Goal: Task Accomplishment & Management: Complete application form

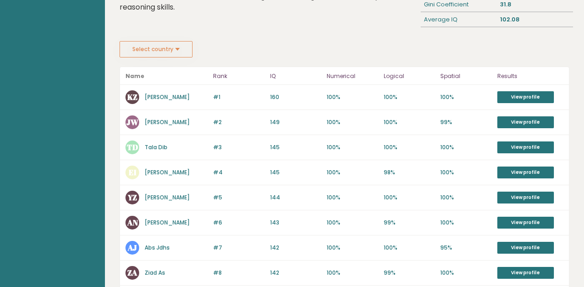
scroll to position [64, 0]
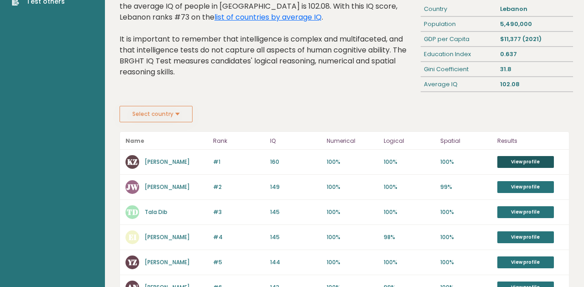
click at [518, 158] on link "View profile" at bounding box center [525, 162] width 57 height 12
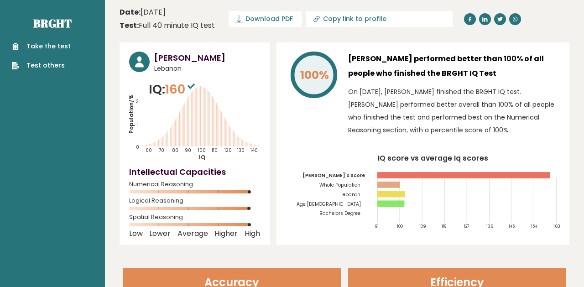
click at [340, 21] on input "Copy link to profile" at bounding box center [385, 18] width 124 height 7
type input "https://brght.org/profile/karim-zakka/?utm_source=share&utm_medium=copy&utm_cam…"
click at [169, 23] on div "Test: Full 40 minute IQ test" at bounding box center [167, 25] width 95 height 11
copy div "minute"
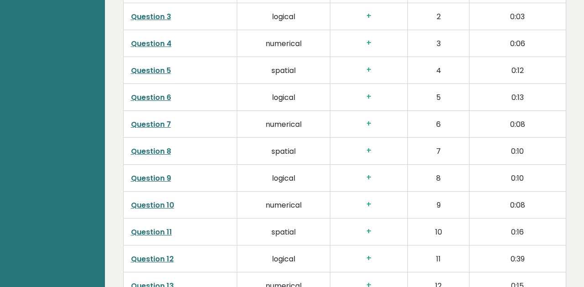
scroll to position [1289, 0]
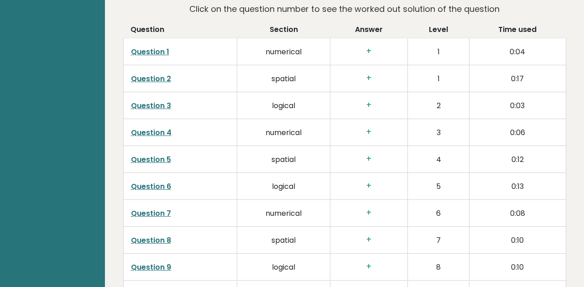
click at [141, 78] on link "Question 2" at bounding box center [151, 78] width 40 height 10
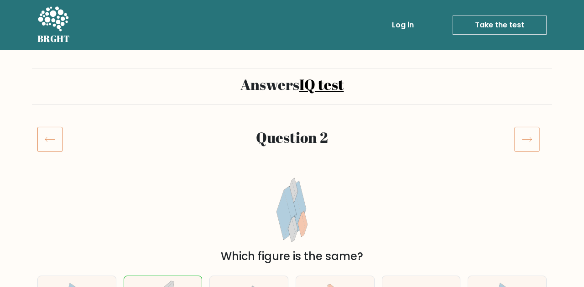
click at [60, 29] on icon at bounding box center [52, 19] width 31 height 27
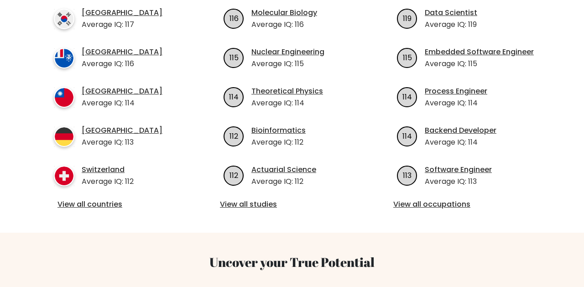
scroll to position [366, 0]
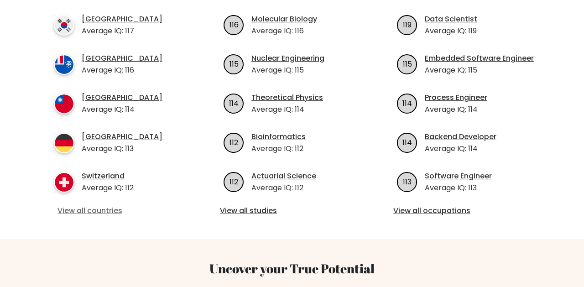
click at [93, 205] on link "View all countries" at bounding box center [119, 210] width 122 height 11
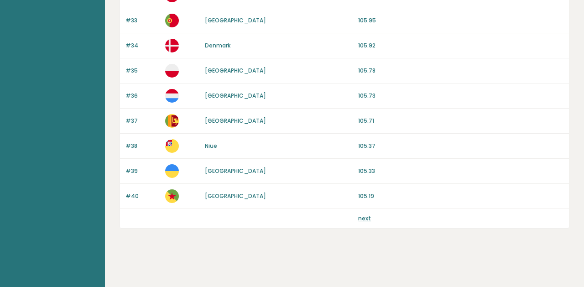
scroll to position [909, 0]
click at [363, 218] on link "next" at bounding box center [364, 219] width 13 height 8
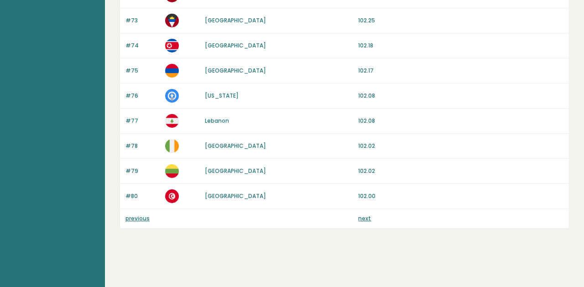
scroll to position [909, 0]
click at [369, 217] on link "next" at bounding box center [364, 219] width 13 height 8
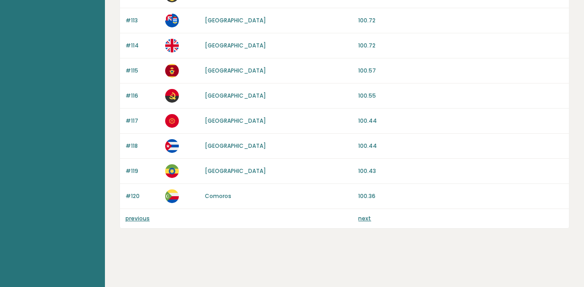
scroll to position [909, 0]
click at [369, 217] on link "next" at bounding box center [364, 219] width 13 height 8
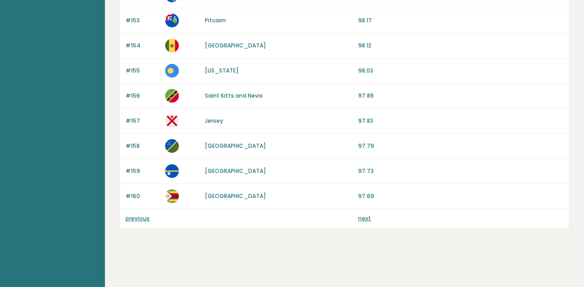
scroll to position [909, 0]
click at [369, 219] on link "next" at bounding box center [364, 219] width 13 height 8
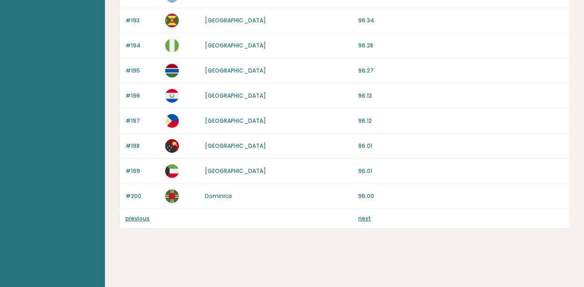
scroll to position [909, 0]
click at [369, 219] on link "next" at bounding box center [364, 219] width 13 height 8
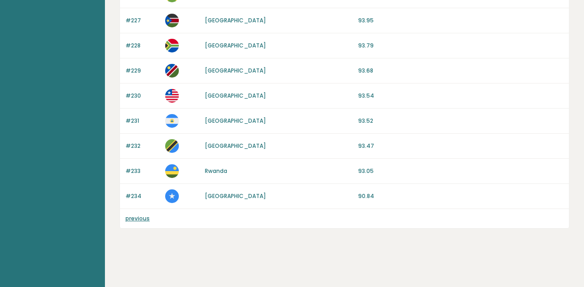
scroll to position [759, 0]
click at [138, 217] on link "previous" at bounding box center [138, 219] width 24 height 8
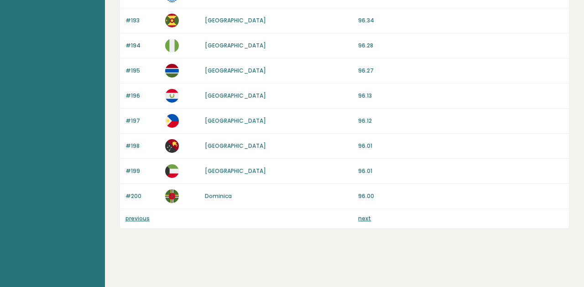
scroll to position [909, 0]
click at [135, 219] on link "previous" at bounding box center [138, 219] width 24 height 8
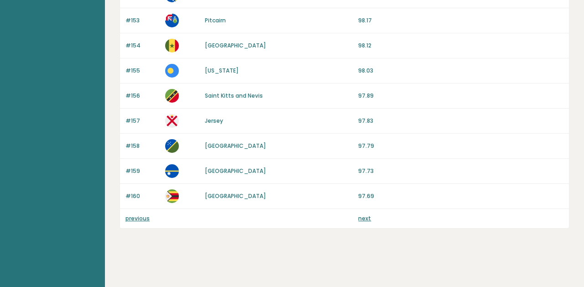
scroll to position [909, 0]
click at [138, 221] on link "previous" at bounding box center [138, 219] width 24 height 8
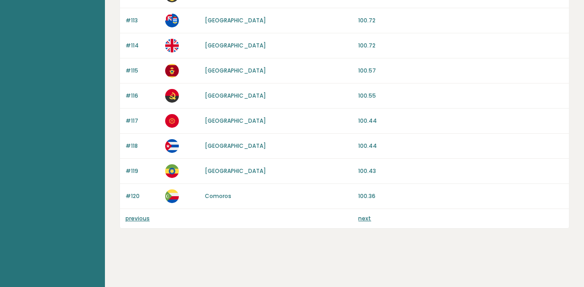
scroll to position [909, 0]
click at [138, 220] on link "previous" at bounding box center [138, 219] width 24 height 8
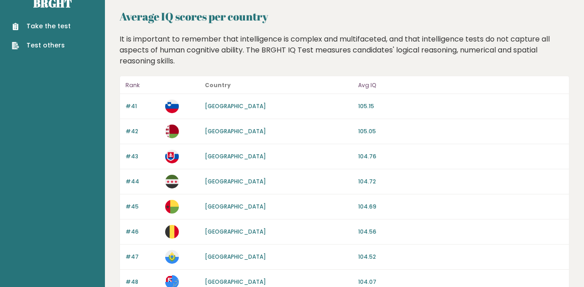
scroll to position [23, 0]
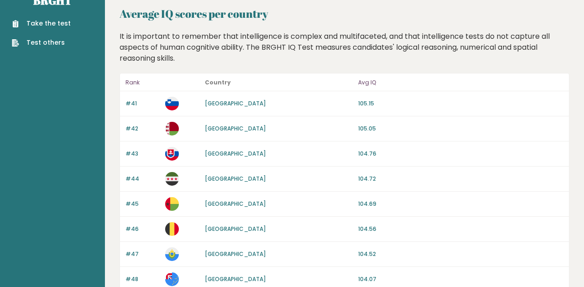
click at [212, 177] on link "[GEOGRAPHIC_DATA]" at bounding box center [235, 179] width 61 height 8
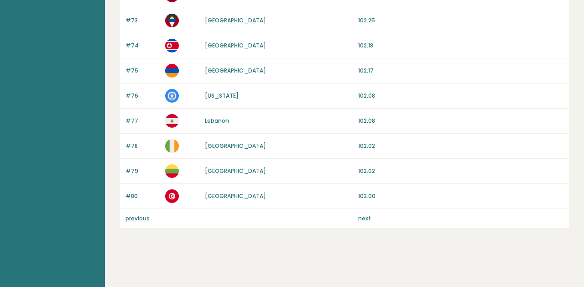
scroll to position [909, 0]
click at [135, 220] on link "previous" at bounding box center [138, 219] width 24 height 8
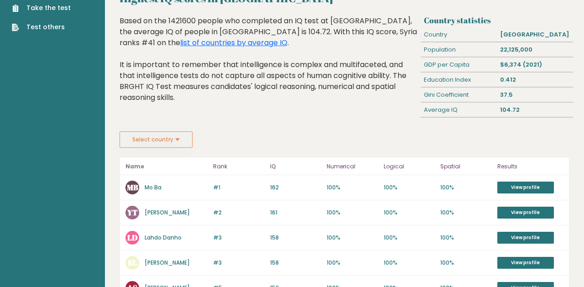
scroll to position [40, 0]
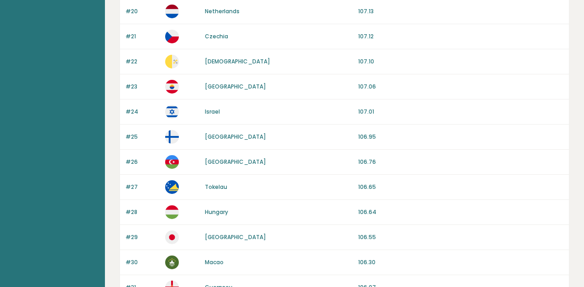
scroll to position [593, 0]
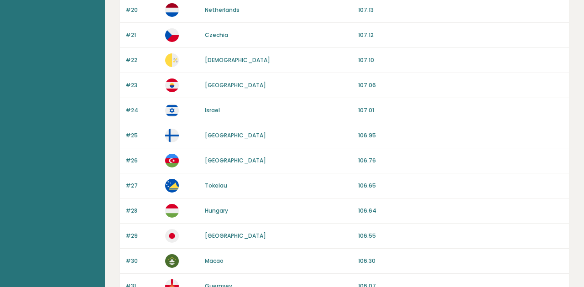
click at [219, 110] on link "Israel" at bounding box center [212, 110] width 15 height 8
click at [216, 165] on div "#26 Azerbaijan 106.76" at bounding box center [344, 160] width 449 height 25
click at [217, 161] on link "[GEOGRAPHIC_DATA]" at bounding box center [235, 161] width 61 height 8
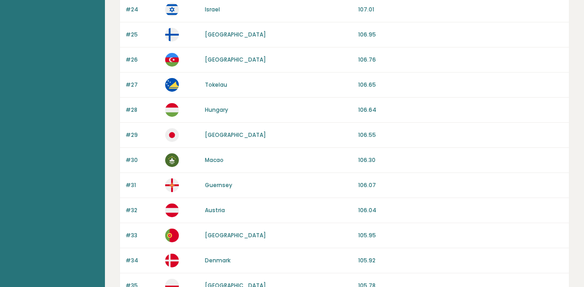
scroll to position [701, 0]
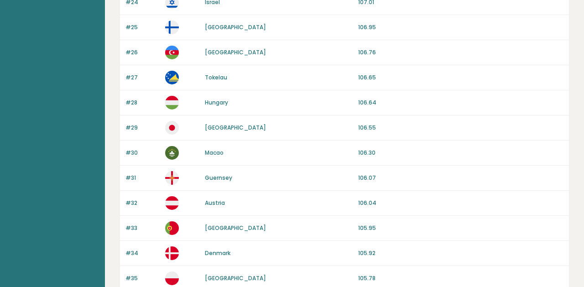
click at [217, 124] on link "[GEOGRAPHIC_DATA]" at bounding box center [235, 128] width 61 height 8
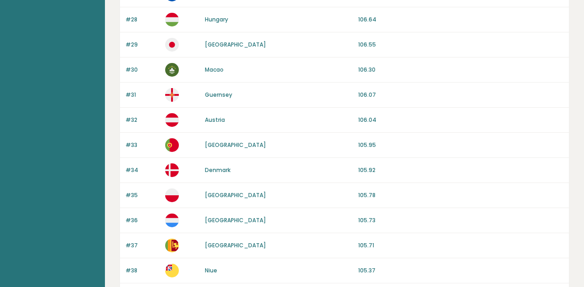
scroll to position [851, 0]
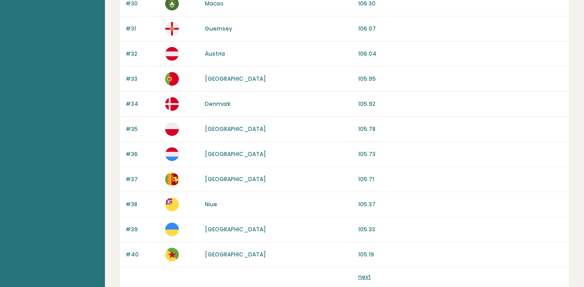
click at [216, 178] on link "[GEOGRAPHIC_DATA]" at bounding box center [235, 179] width 61 height 8
click at [206, 205] on link "Niue" at bounding box center [211, 204] width 12 height 8
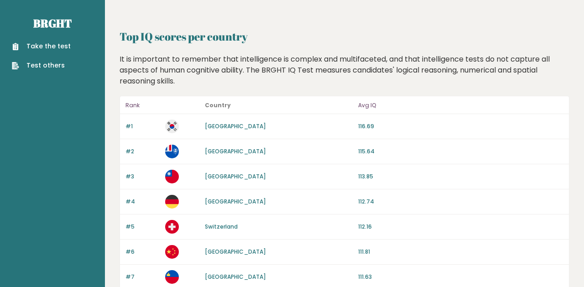
scroll to position [0, 0]
click at [225, 126] on link "[GEOGRAPHIC_DATA]" at bounding box center [235, 126] width 61 height 8
click at [33, 46] on link "Take the test" at bounding box center [41, 47] width 59 height 10
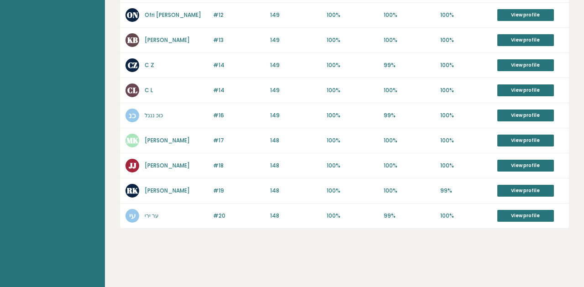
scroll to position [487, 0]
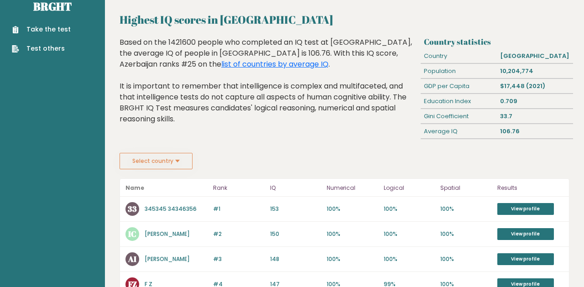
scroll to position [16, 0]
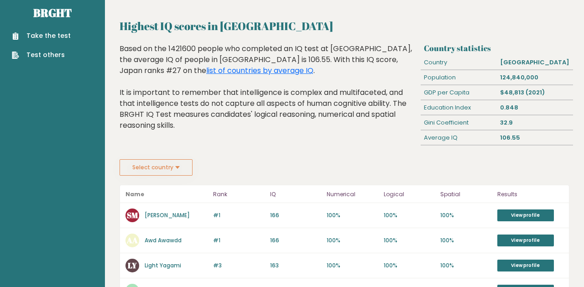
scroll to position [10, 0]
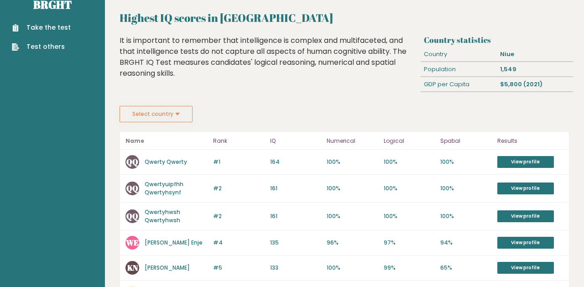
scroll to position [20, 0]
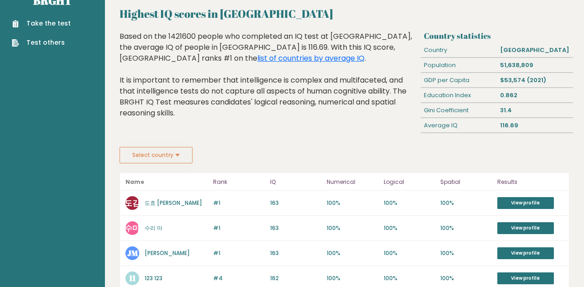
scroll to position [27, 0]
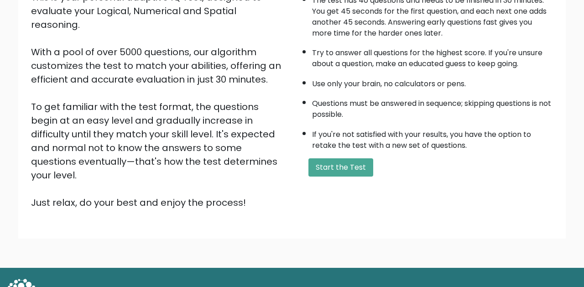
scroll to position [108, 0]
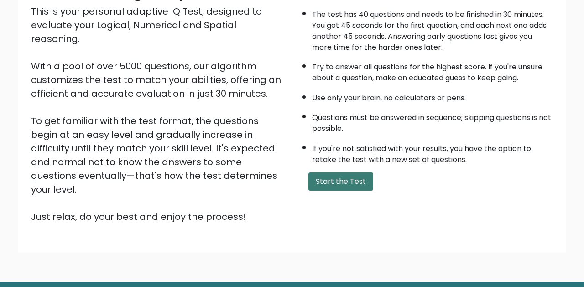
click at [359, 190] on button "Start the Test" at bounding box center [341, 182] width 65 height 18
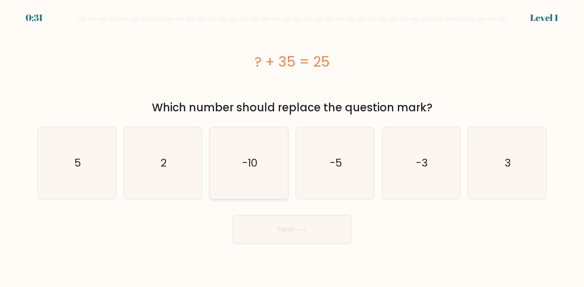
click at [272, 167] on icon "-10" at bounding box center [249, 163] width 72 height 72
click at [292, 146] on input "c. -10" at bounding box center [292, 145] width 0 height 2
radio input "true"
click at [271, 223] on button "Next" at bounding box center [292, 229] width 119 height 29
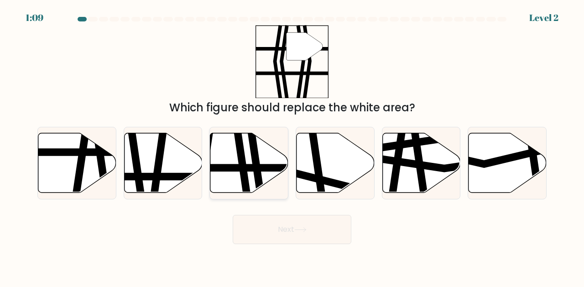
click at [257, 137] on icon at bounding box center [249, 163] width 78 height 60
click at [292, 144] on input "c." at bounding box center [292, 145] width 0 height 2
radio input "true"
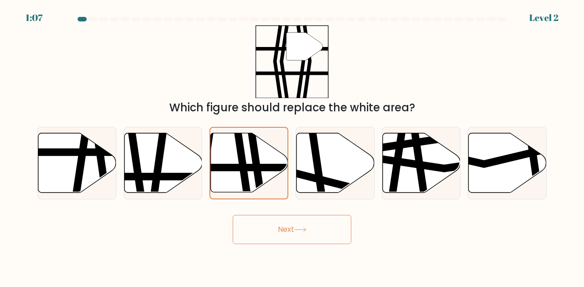
click at [314, 231] on button "Next" at bounding box center [292, 229] width 119 height 29
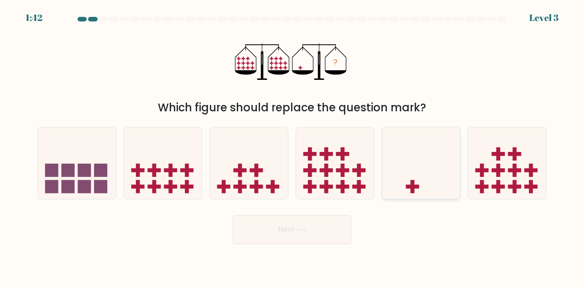
click at [415, 154] on icon at bounding box center [421, 163] width 78 height 64
click at [293, 146] on input "e." at bounding box center [292, 145] width 0 height 2
radio input "true"
click at [296, 225] on button "Next" at bounding box center [292, 229] width 119 height 29
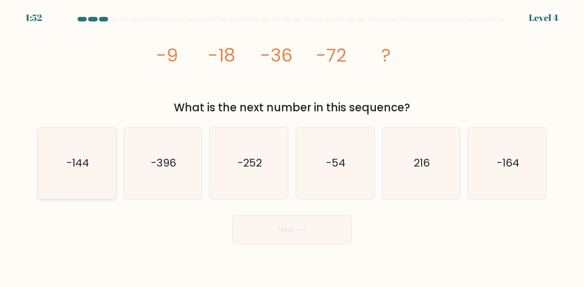
click at [105, 151] on icon "-144" at bounding box center [77, 163] width 72 height 72
click at [292, 146] on input "a. -144" at bounding box center [292, 145] width 0 height 2
radio input "true"
click at [319, 235] on button "Next" at bounding box center [292, 229] width 119 height 29
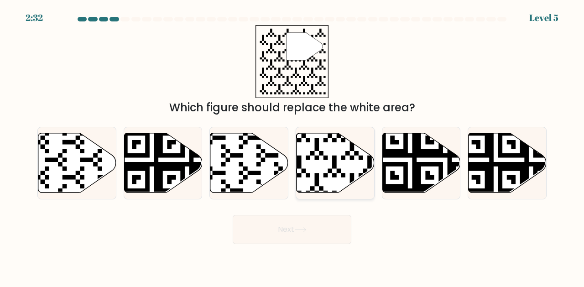
click at [318, 146] on icon at bounding box center [310, 195] width 141 height 141
click at [293, 146] on input "d." at bounding box center [292, 145] width 0 height 2
radio input "true"
click at [293, 228] on button "Next" at bounding box center [292, 229] width 119 height 29
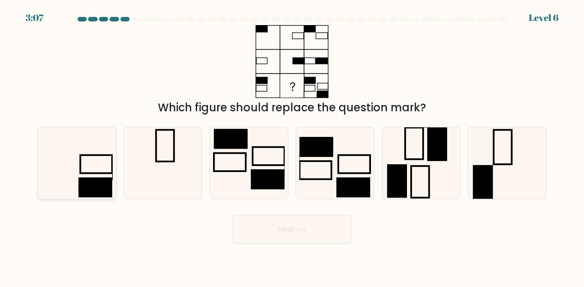
click at [94, 165] on icon at bounding box center [77, 163] width 72 height 72
click at [292, 146] on input "a." at bounding box center [292, 145] width 0 height 2
radio input "true"
click at [267, 232] on button "Next" at bounding box center [292, 229] width 119 height 29
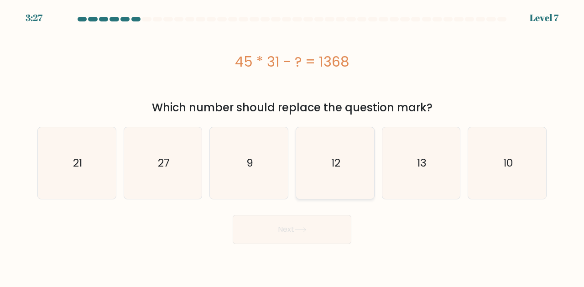
click at [334, 134] on icon "12" at bounding box center [335, 163] width 72 height 72
click at [293, 144] on input "d. 12" at bounding box center [292, 145] width 0 height 2
radio input "true"
click at [303, 230] on icon at bounding box center [300, 229] width 12 height 5
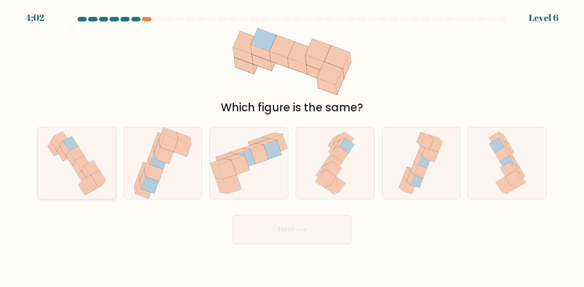
click at [96, 180] on icon at bounding box center [98, 177] width 15 height 15
click at [292, 146] on input "a." at bounding box center [292, 145] width 0 height 2
radio input "true"
click at [275, 221] on button "Next" at bounding box center [292, 229] width 119 height 29
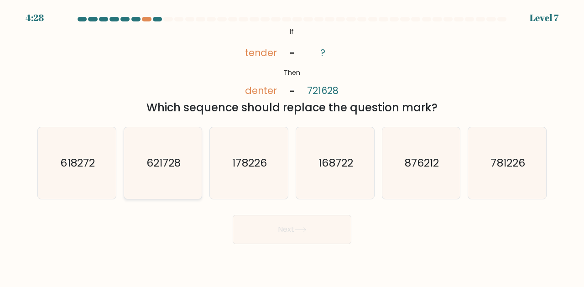
click at [173, 133] on icon "621728" at bounding box center [163, 163] width 72 height 72
click at [292, 144] on input "b. 621728" at bounding box center [292, 145] width 0 height 2
radio input "true"
click at [338, 227] on button "Next" at bounding box center [292, 229] width 119 height 29
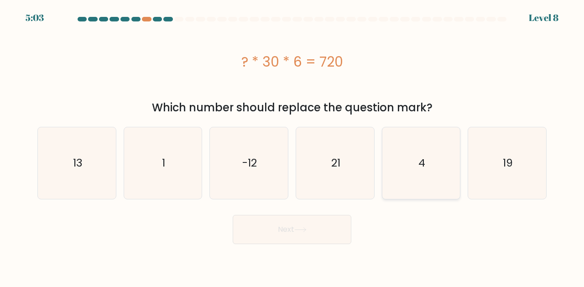
click at [400, 159] on icon "4" at bounding box center [422, 163] width 72 height 72
click at [293, 146] on input "e. 4" at bounding box center [292, 145] width 0 height 2
radio input "true"
click at [308, 218] on button "Next" at bounding box center [292, 229] width 119 height 29
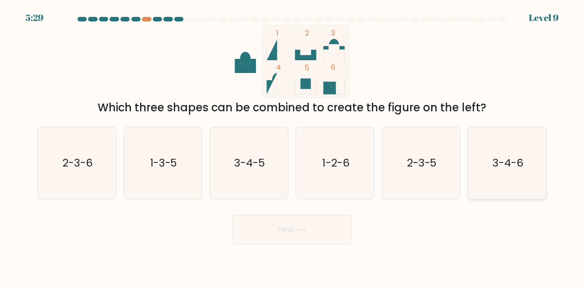
click at [477, 157] on icon "3-4-6" at bounding box center [507, 163] width 72 height 72
click at [293, 146] on input "f. 3-4-6" at bounding box center [292, 145] width 0 height 2
radio input "true"
click at [279, 226] on button "Next" at bounding box center [292, 229] width 119 height 29
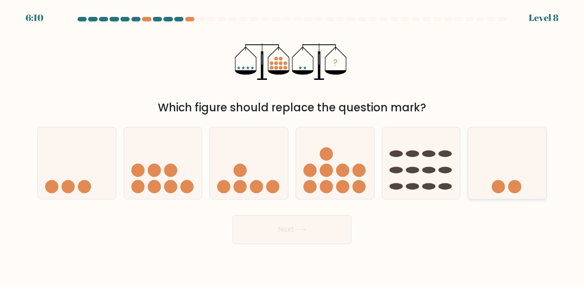
click at [507, 176] on icon at bounding box center [507, 163] width 78 height 64
click at [293, 146] on input "f." at bounding box center [292, 145] width 0 height 2
radio input "true"
drag, startPoint x: 320, startPoint y: 231, endPoint x: 502, endPoint y: 223, distance: 181.8
click at [501, 222] on div "Next" at bounding box center [292, 227] width 520 height 34
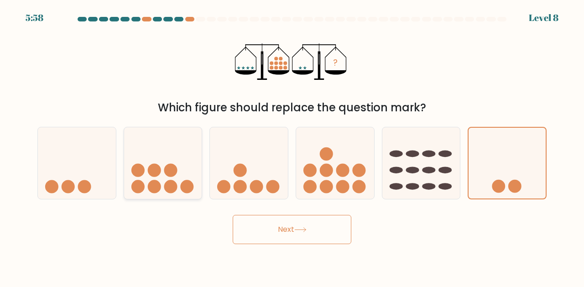
click at [172, 160] on icon at bounding box center [163, 163] width 78 height 64
click at [292, 146] on input "b." at bounding box center [292, 145] width 0 height 2
radio input "true"
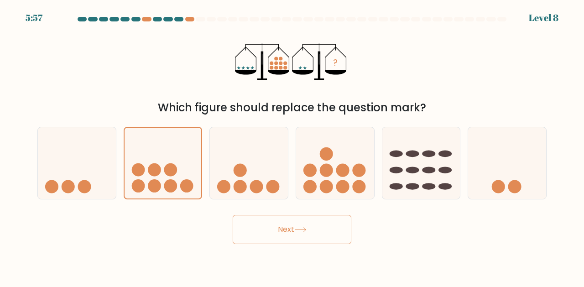
click at [309, 232] on button "Next" at bounding box center [292, 229] width 119 height 29
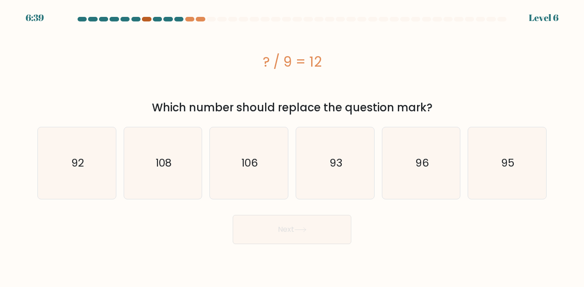
click at [147, 18] on div at bounding box center [146, 19] width 9 height 5
click at [189, 20] on div at bounding box center [189, 19] width 9 height 5
click at [201, 20] on div at bounding box center [200, 19] width 9 height 5
click at [184, 156] on icon "108" at bounding box center [163, 163] width 72 height 72
click at [292, 146] on input "b. 108" at bounding box center [292, 145] width 0 height 2
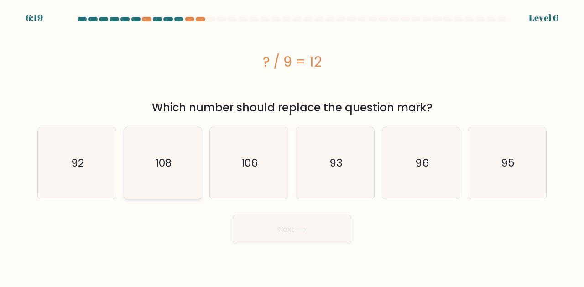
radio input "true"
click at [288, 223] on button "Next" at bounding box center [292, 229] width 119 height 29
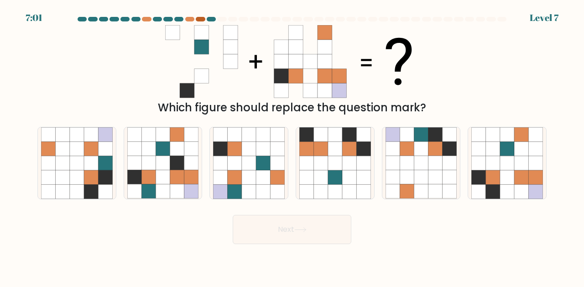
click at [199, 17] on div at bounding box center [200, 19] width 9 height 5
click at [211, 21] on div at bounding box center [211, 19] width 9 height 5
click at [503, 155] on icon at bounding box center [507, 148] width 14 height 14
click at [293, 146] on input "f." at bounding box center [292, 145] width 0 height 2
radio input "true"
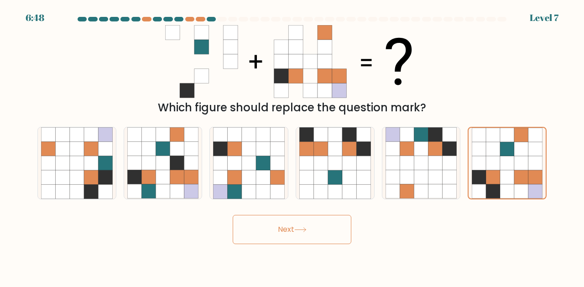
click at [290, 228] on button "Next" at bounding box center [292, 229] width 119 height 29
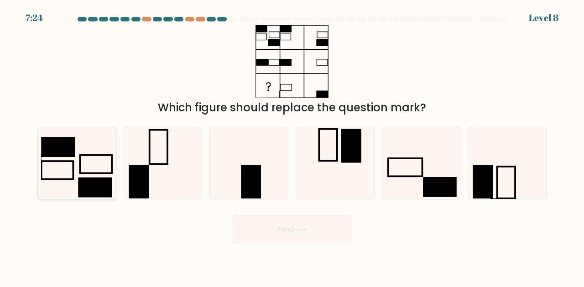
click at [105, 187] on rect at bounding box center [94, 188] width 33 height 20
click at [292, 146] on input "a." at bounding box center [292, 145] width 0 height 2
radio input "true"
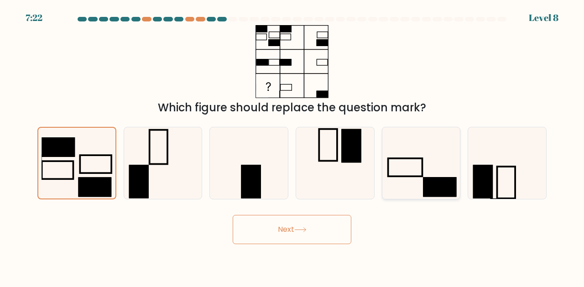
click at [413, 189] on icon at bounding box center [422, 163] width 72 height 72
click at [293, 146] on input "e." at bounding box center [292, 145] width 0 height 2
radio input "true"
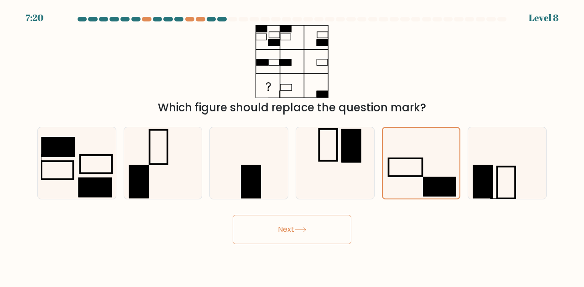
click at [318, 231] on button "Next" at bounding box center [292, 229] width 119 height 29
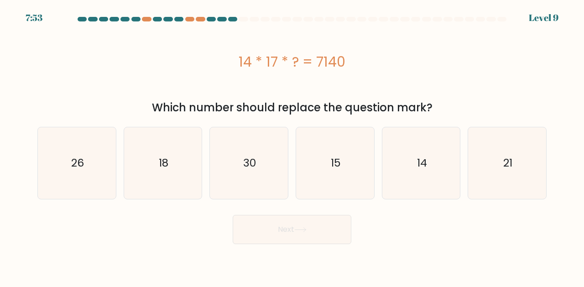
click at [327, 65] on div "14 * 17 * ? = 7140" at bounding box center [291, 62] width 509 height 21
copy div "7140"
click at [258, 162] on icon "30" at bounding box center [249, 163] width 72 height 72
click at [292, 146] on input "c. 30" at bounding box center [292, 145] width 0 height 2
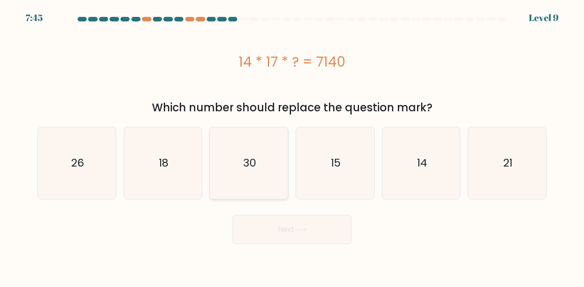
radio input "true"
click at [281, 225] on button "Next" at bounding box center [292, 229] width 119 height 29
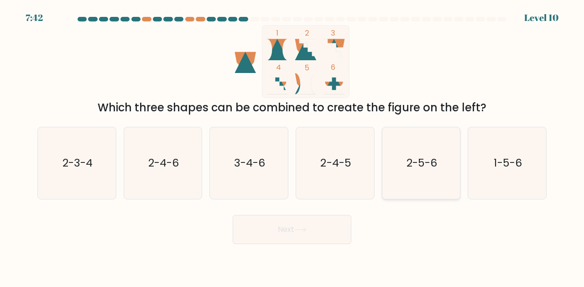
click at [424, 167] on text "2-5-6" at bounding box center [422, 162] width 31 height 15
click at [293, 146] on input "e. 2-5-6" at bounding box center [292, 145] width 0 height 2
radio input "true"
click at [301, 230] on icon at bounding box center [300, 229] width 12 height 5
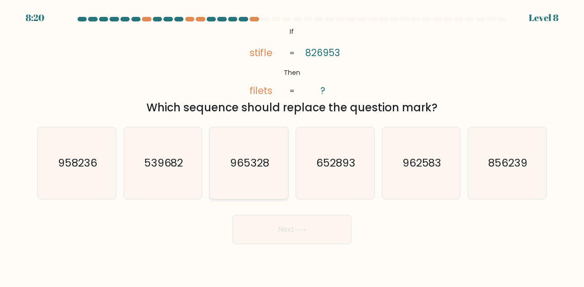
click at [271, 156] on icon "965328" at bounding box center [249, 163] width 72 height 72
click at [292, 146] on input "c. 965328" at bounding box center [292, 145] width 0 height 2
radio input "true"
click at [305, 231] on icon at bounding box center [300, 229] width 12 height 5
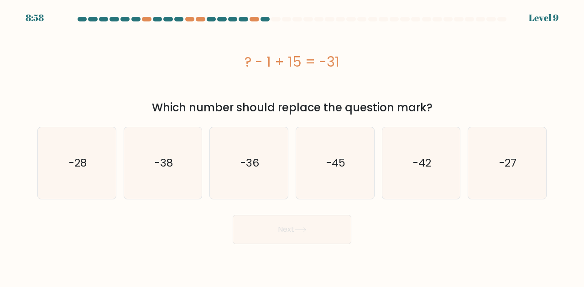
click at [295, 64] on div "? - 1 + 15 = -31" at bounding box center [291, 62] width 509 height 21
copy div "? - 1 + 15 = -31"
click at [77, 158] on text "-28" at bounding box center [77, 163] width 18 height 15
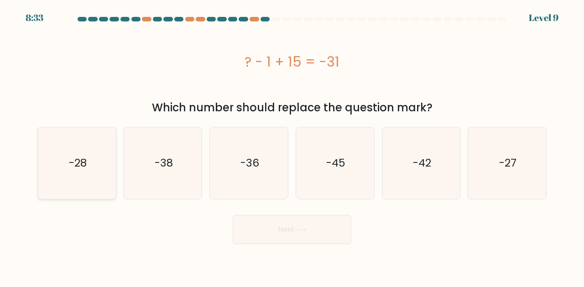
click at [292, 146] on input "a. -28" at bounding box center [292, 145] width 0 height 2
radio input "true"
click at [281, 224] on button "Next" at bounding box center [292, 229] width 119 height 29
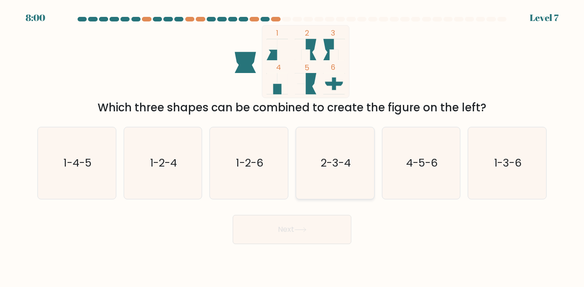
click at [361, 173] on icon "2-3-4" at bounding box center [335, 163] width 72 height 72
click at [293, 146] on input "d. 2-3-4" at bounding box center [292, 145] width 0 height 2
radio input "true"
click at [434, 169] on text "4-5-6" at bounding box center [421, 162] width 31 height 15
click at [293, 146] on input "e. 4-5-6" at bounding box center [292, 145] width 0 height 2
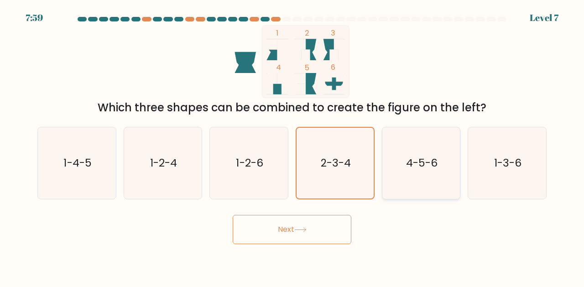
radio input "true"
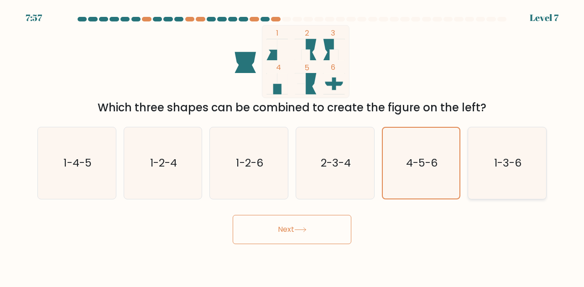
click at [487, 169] on icon "1-3-6" at bounding box center [507, 163] width 72 height 72
click at [293, 146] on input "f. 1-3-6" at bounding box center [292, 145] width 0 height 2
radio input "true"
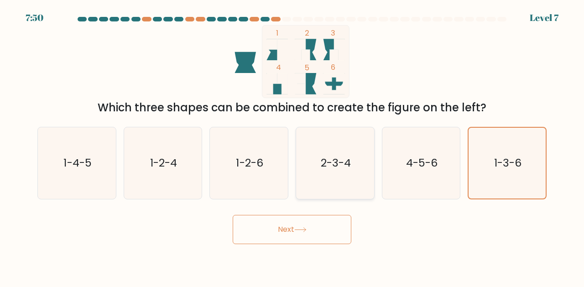
click at [319, 156] on icon "2-3-4" at bounding box center [335, 163] width 72 height 72
click at [293, 146] on input "d. 2-3-4" at bounding box center [292, 145] width 0 height 2
radio input "true"
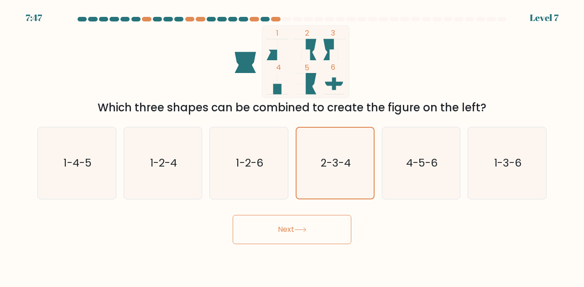
click at [312, 239] on button "Next" at bounding box center [292, 229] width 119 height 29
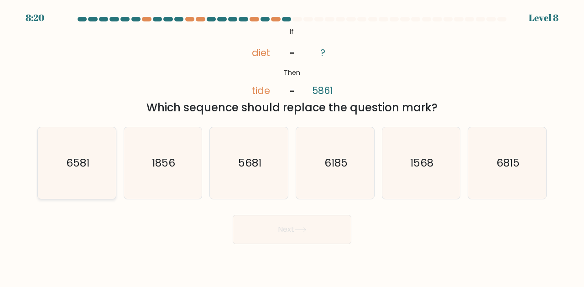
click at [110, 149] on icon "6581" at bounding box center [77, 163] width 72 height 72
click at [292, 146] on input "a. 6581" at bounding box center [292, 145] width 0 height 2
radio input "true"
click at [312, 232] on button "Next" at bounding box center [292, 229] width 119 height 29
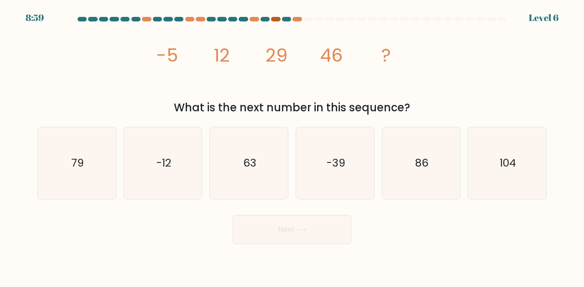
click at [277, 18] on div at bounding box center [275, 19] width 9 height 5
drag, startPoint x: 399, startPoint y: 60, endPoint x: 418, endPoint y: 78, distance: 25.5
click at [420, 78] on icon "image/svg+xml -5 12 29 46 ?" at bounding box center [292, 61] width 274 height 73
drag, startPoint x: 414, startPoint y: 103, endPoint x: 147, endPoint y: 52, distance: 271.7
click at [147, 52] on div "image/svg+xml -5 12 29 46 ? What is the next number in this sequence?" at bounding box center [292, 70] width 520 height 91
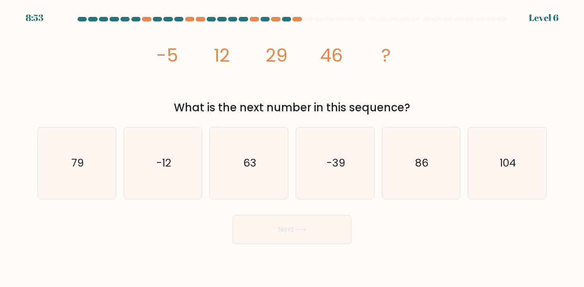
click at [299, 103] on div "What is the next number in this sequence?" at bounding box center [292, 107] width 498 height 16
click at [172, 136] on icon "-12" at bounding box center [163, 163] width 72 height 72
click at [292, 144] on input "b. -12" at bounding box center [292, 145] width 0 height 2
radio input "true"
click at [292, 230] on button "Next" at bounding box center [292, 229] width 119 height 29
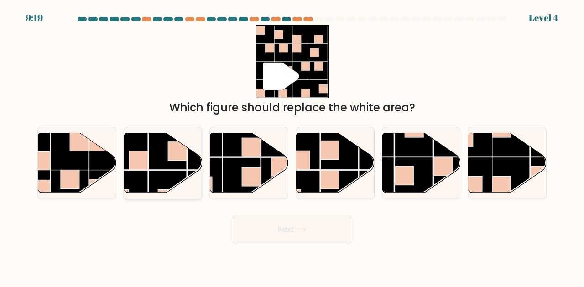
click at [179, 149] on rect at bounding box center [177, 151] width 19 height 19
click at [292, 146] on input "b." at bounding box center [292, 145] width 0 height 2
radio input "true"
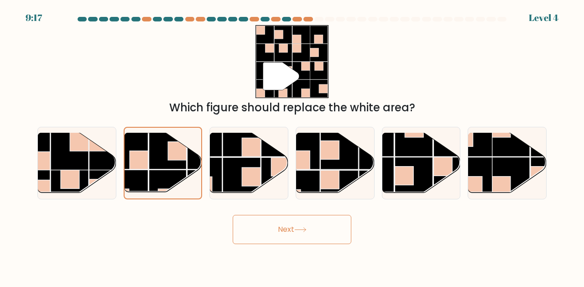
click at [302, 238] on button "Next" at bounding box center [292, 229] width 119 height 29
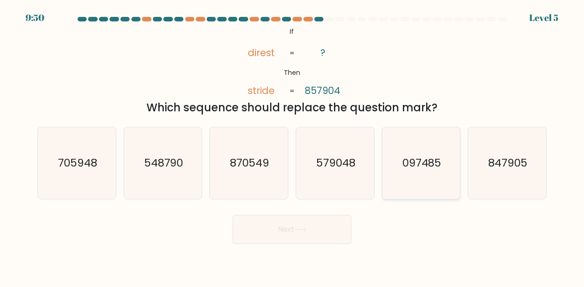
click at [439, 148] on icon "097485" at bounding box center [422, 163] width 72 height 72
click at [293, 146] on input "e. 097485" at bounding box center [292, 145] width 0 height 2
radio input "true"
click at [305, 230] on icon at bounding box center [300, 230] width 11 height 4
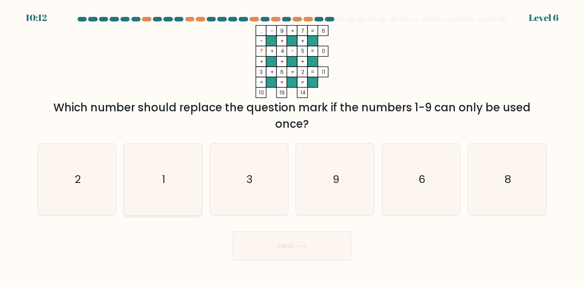
click at [170, 172] on icon "1" at bounding box center [163, 180] width 72 height 72
click at [292, 146] on input "b. 1" at bounding box center [292, 145] width 0 height 2
radio input "true"
click at [324, 250] on button "Next" at bounding box center [292, 245] width 119 height 29
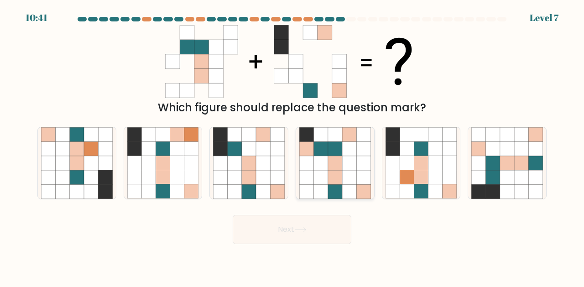
click at [348, 167] on icon at bounding box center [349, 163] width 14 height 14
click at [293, 146] on input "d." at bounding box center [292, 145] width 0 height 2
radio input "true"
click at [307, 228] on icon at bounding box center [300, 229] width 12 height 5
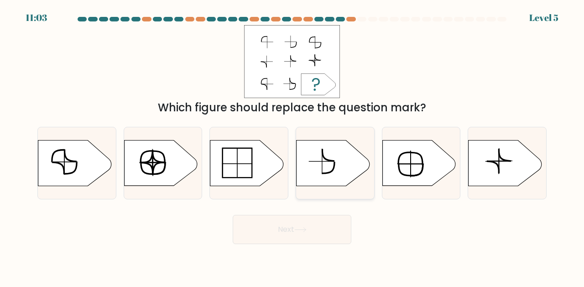
click at [345, 157] on icon at bounding box center [333, 163] width 73 height 46
click at [293, 146] on input "d." at bounding box center [292, 145] width 0 height 2
radio input "true"
click at [309, 228] on button "Next" at bounding box center [292, 229] width 119 height 29
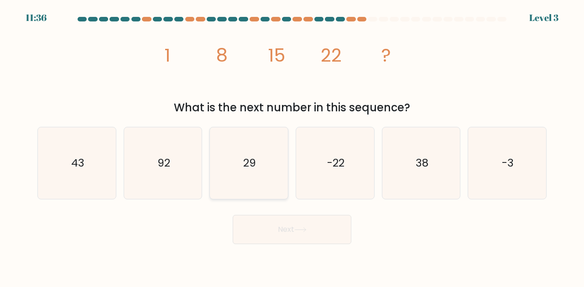
click at [258, 146] on icon "29" at bounding box center [249, 163] width 72 height 72
click at [292, 146] on input "c. 29" at bounding box center [292, 145] width 0 height 2
radio input "true"
click at [282, 234] on button "Next" at bounding box center [292, 229] width 119 height 29
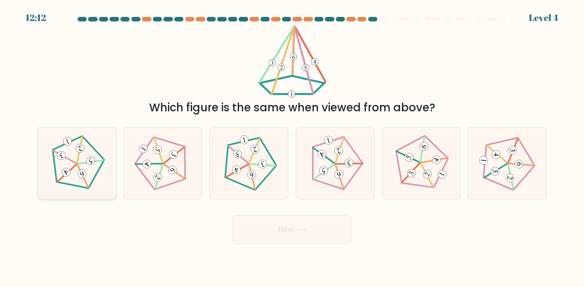
click at [81, 174] on g at bounding box center [76, 162] width 71 height 73
click at [292, 146] on input "a." at bounding box center [292, 145] width 0 height 2
radio input "true"
click at [253, 231] on button "Next" at bounding box center [292, 229] width 119 height 29
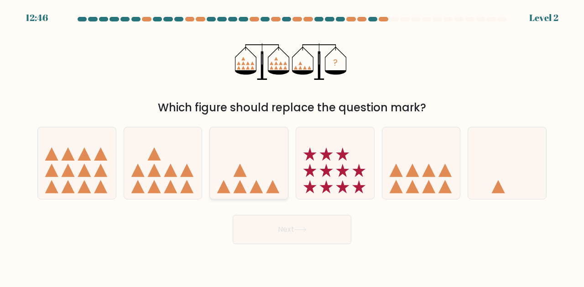
click at [287, 167] on icon at bounding box center [249, 163] width 78 height 64
click at [292, 146] on input "c." at bounding box center [292, 145] width 0 height 2
radio input "true"
click at [283, 228] on button "Next" at bounding box center [292, 229] width 119 height 29
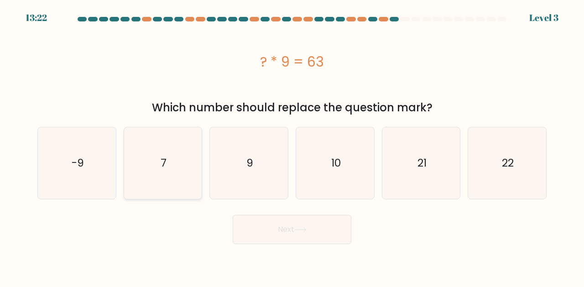
click at [141, 147] on icon "7" at bounding box center [163, 163] width 72 height 72
click at [292, 146] on input "b. 7" at bounding box center [292, 145] width 0 height 2
radio input "true"
click at [264, 226] on button "Next" at bounding box center [292, 229] width 119 height 29
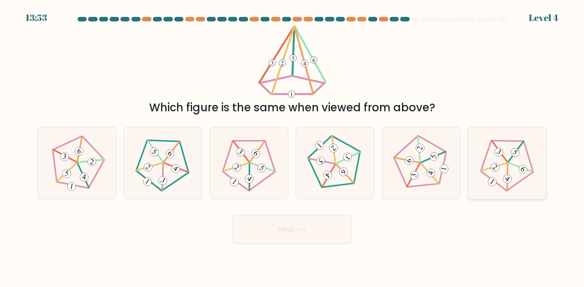
click at [500, 161] on icon at bounding box center [507, 163] width 57 height 57
click at [293, 146] on input "f." at bounding box center [292, 145] width 0 height 2
radio input "true"
click at [305, 226] on button "Next" at bounding box center [292, 229] width 119 height 29
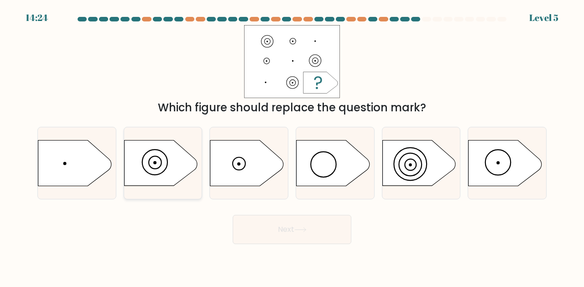
click at [177, 160] on icon at bounding box center [160, 163] width 73 height 46
click at [292, 146] on input "b." at bounding box center [292, 145] width 0 height 2
radio input "true"
click at [268, 163] on icon at bounding box center [246, 163] width 73 height 46
click at [292, 146] on input "c." at bounding box center [292, 145] width 0 height 2
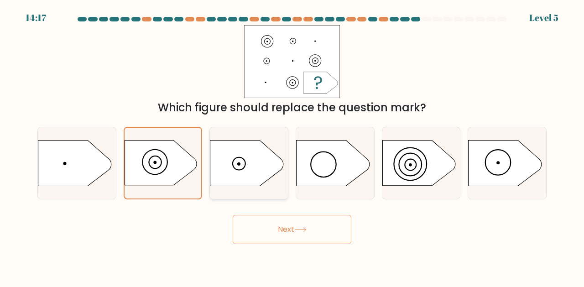
radio input "true"
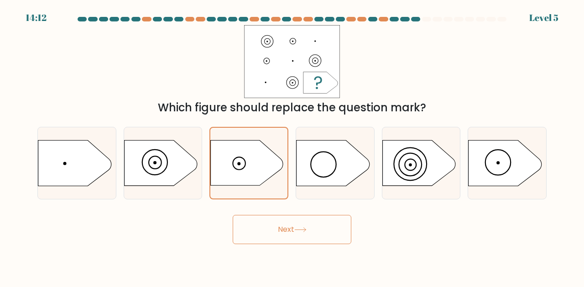
click at [289, 227] on button "Next" at bounding box center [292, 229] width 119 height 29
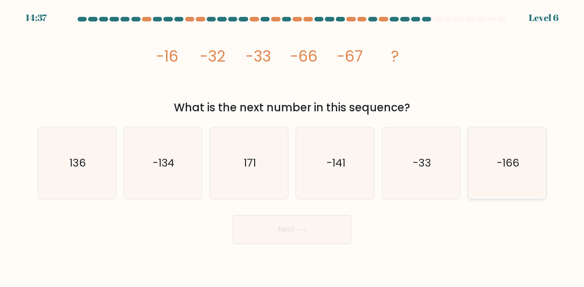
click at [514, 160] on text "-166" at bounding box center [508, 162] width 22 height 15
click at [293, 146] on input "f. -166" at bounding box center [292, 145] width 0 height 2
radio input "true"
click at [278, 226] on button "Next" at bounding box center [292, 229] width 119 height 29
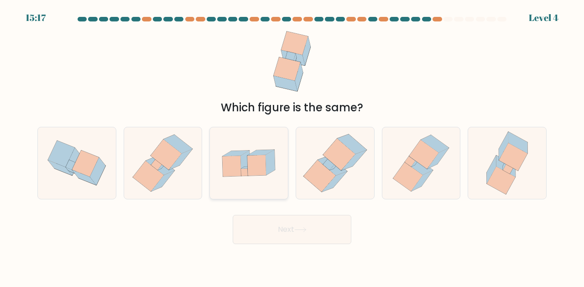
click at [256, 160] on icon at bounding box center [257, 165] width 19 height 21
click at [292, 146] on input "c." at bounding box center [292, 145] width 0 height 2
radio input "true"
click at [488, 164] on icon at bounding box center [507, 163] width 60 height 72
click at [293, 146] on input "f." at bounding box center [292, 145] width 0 height 2
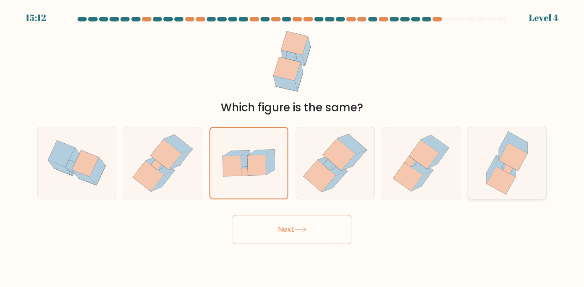
radio input "true"
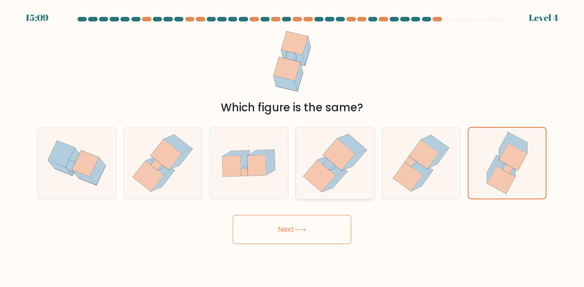
click at [339, 162] on icon at bounding box center [339, 154] width 32 height 31
click at [293, 146] on input "d." at bounding box center [292, 145] width 0 height 2
radio input "true"
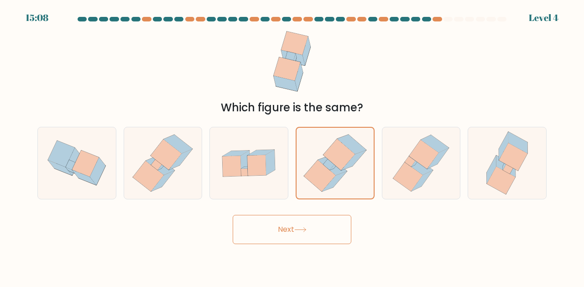
click at [313, 226] on button "Next" at bounding box center [292, 229] width 119 height 29
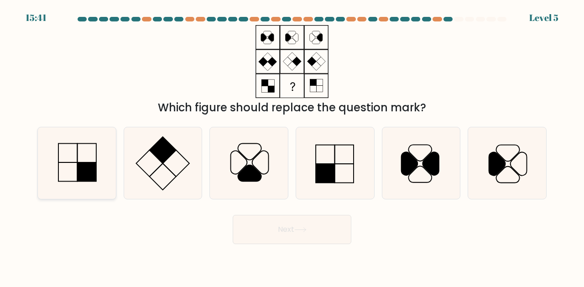
click at [84, 169] on rect at bounding box center [86, 171] width 19 height 19
click at [292, 146] on input "a." at bounding box center [292, 145] width 0 height 2
radio input "true"
click at [322, 233] on button "Next" at bounding box center [292, 229] width 119 height 29
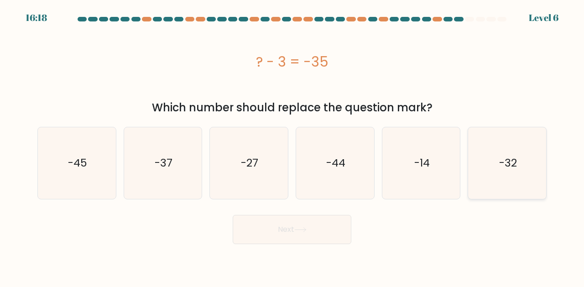
click at [514, 166] on text "-32" at bounding box center [508, 163] width 18 height 15
click at [293, 146] on input "f. -32" at bounding box center [292, 145] width 0 height 2
radio input "true"
click at [303, 225] on button "Next" at bounding box center [292, 229] width 119 height 29
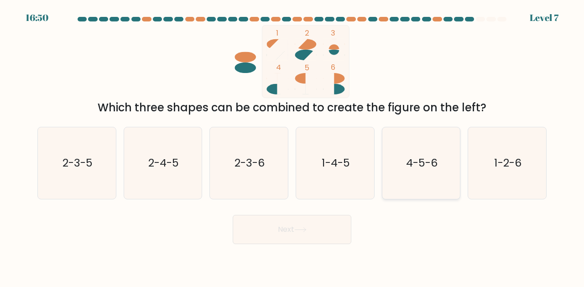
click at [397, 158] on icon "4-5-6" at bounding box center [422, 163] width 72 height 72
click at [293, 146] on input "e. 4-5-6" at bounding box center [292, 145] width 0 height 2
radio input "true"
click at [315, 233] on button "Next" at bounding box center [292, 229] width 119 height 29
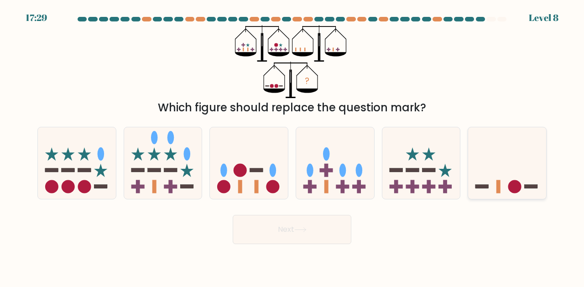
click at [527, 167] on icon at bounding box center [507, 163] width 78 height 64
click at [293, 146] on input "f." at bounding box center [292, 145] width 0 height 2
radio input "true"
click at [315, 225] on button "Next" at bounding box center [292, 229] width 119 height 29
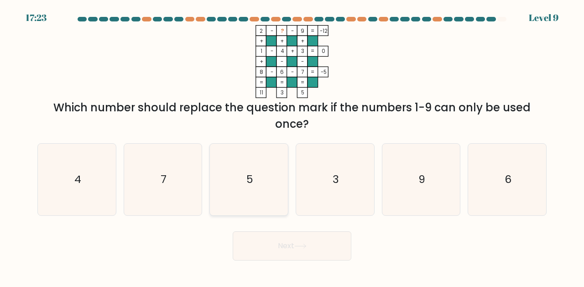
click at [243, 160] on icon "5" at bounding box center [249, 180] width 72 height 72
click at [292, 146] on input "c. 5" at bounding box center [292, 145] width 0 height 2
radio input "true"
click at [295, 248] on button "Next" at bounding box center [292, 245] width 119 height 29
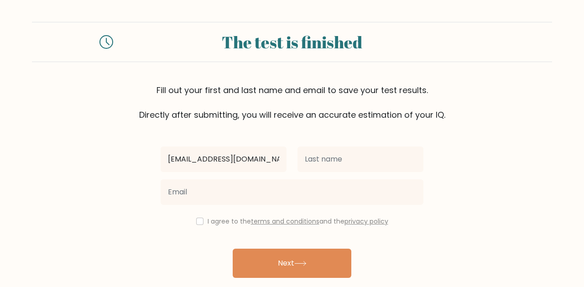
type input "lakkisbusiness@gmail.com"
click at [241, 161] on input "lakkisbusiness@gmail.com" at bounding box center [224, 159] width 126 height 26
type input "Andy"
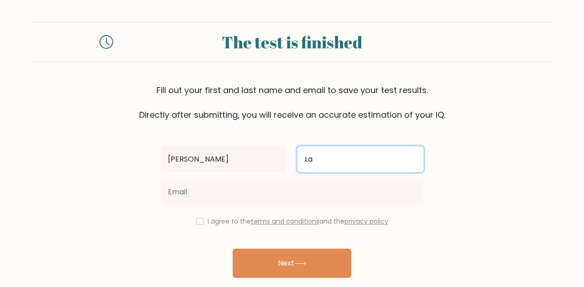
type input "La"
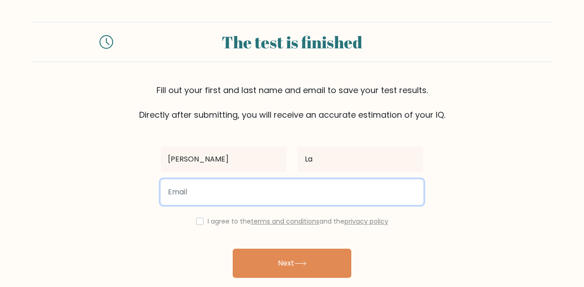
paste input "lakkisbusiness@gmail.com"
type input "lakkisbusiness@gmail.com"
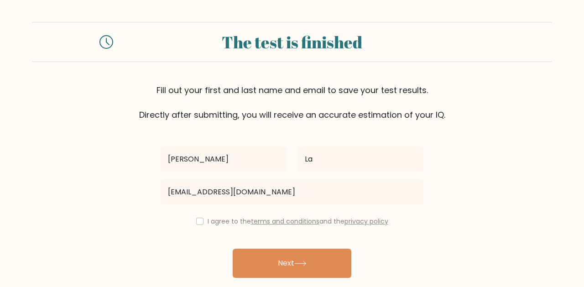
click at [201, 221] on div "I agree to the terms and conditions and the privacy policy" at bounding box center [292, 221] width 274 height 11
click at [198, 224] on input "checkbox" at bounding box center [199, 221] width 7 height 7
checkbox input "true"
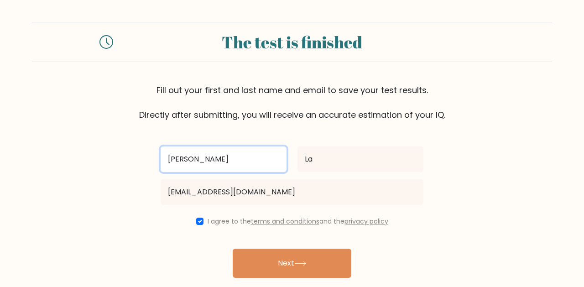
click at [273, 162] on input "Andy" at bounding box center [224, 159] width 126 height 26
type input "An"
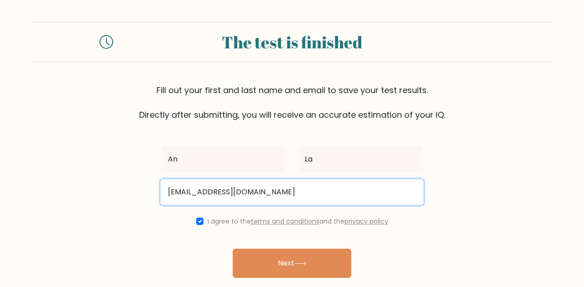
click at [317, 193] on input "lakkisbusiness@gmail.com" at bounding box center [292, 192] width 263 height 26
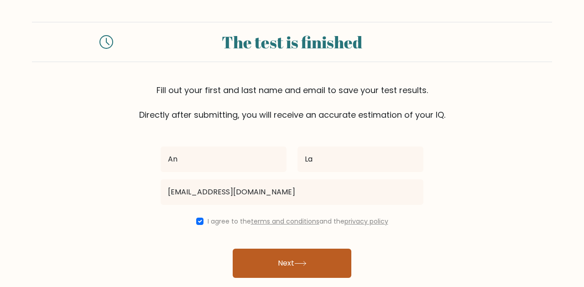
click at [304, 265] on icon at bounding box center [300, 263] width 12 height 5
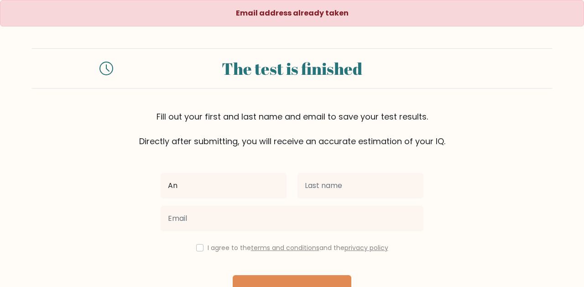
type input "An"
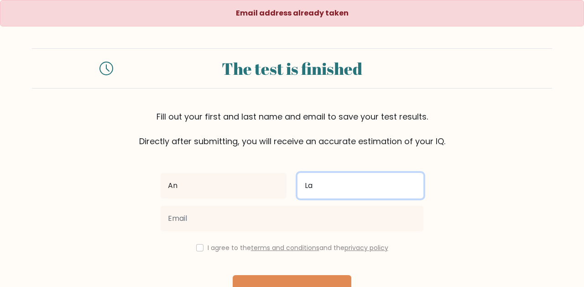
type input "La"
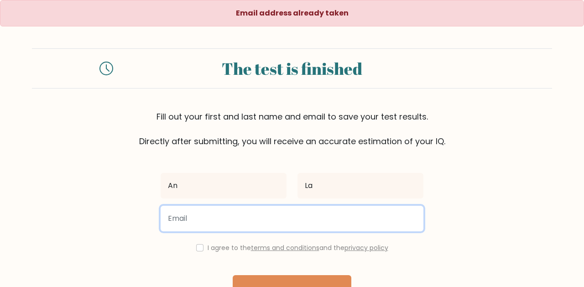
type input "t"
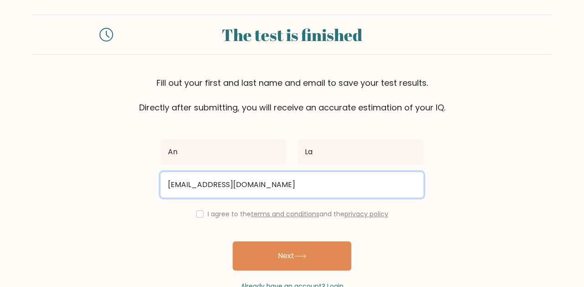
scroll to position [57, 0]
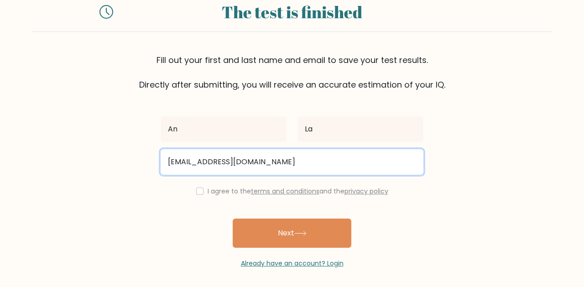
type input "alakkis99@gmail.com"
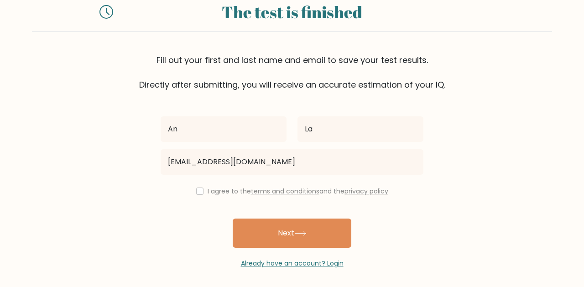
click at [203, 194] on div "I agree to the terms and conditions and the privacy policy" at bounding box center [292, 191] width 274 height 11
click at [198, 192] on input "checkbox" at bounding box center [199, 191] width 7 height 7
checkbox input "true"
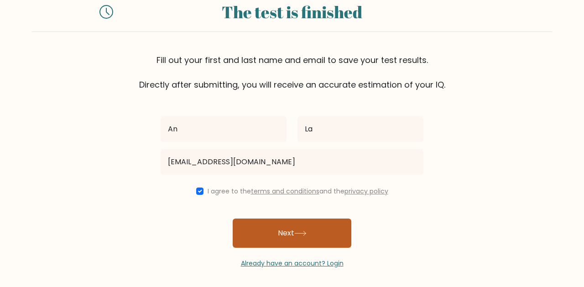
click at [267, 232] on button "Next" at bounding box center [292, 233] width 119 height 29
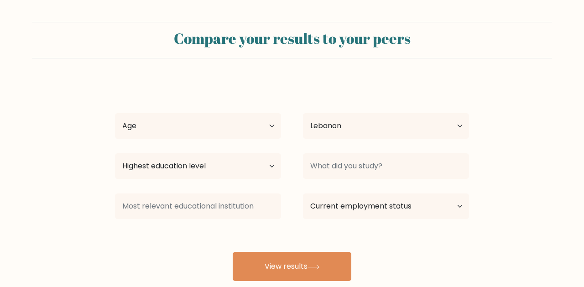
select select "LB"
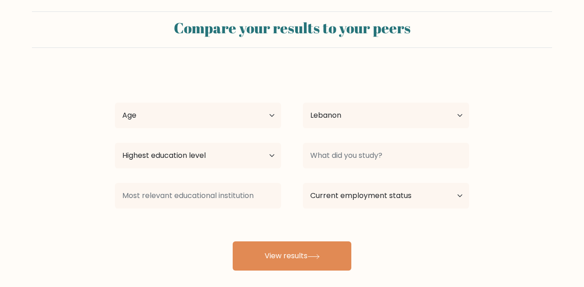
scroll to position [21, 0]
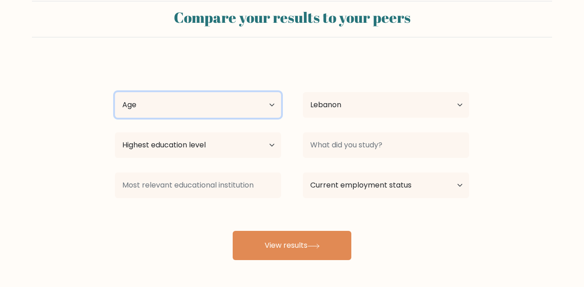
select select "25_34"
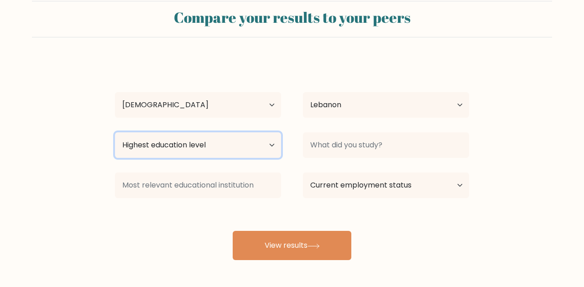
select select "bachelors_degree"
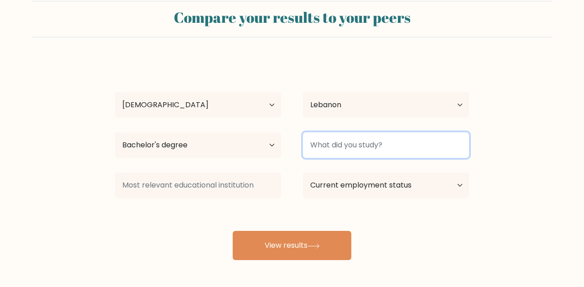
click at [377, 147] on input at bounding box center [386, 145] width 166 height 26
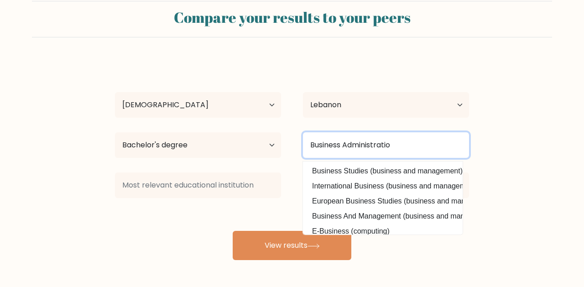
type input "Business Administration"
click at [399, 139] on input "Business Administration" at bounding box center [386, 145] width 166 height 26
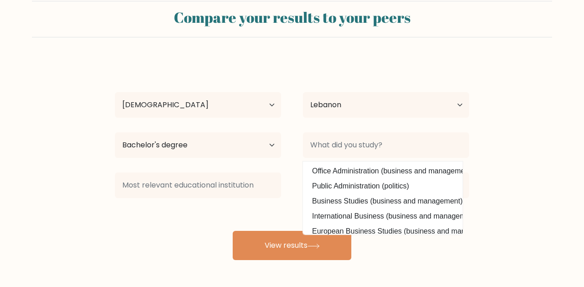
click at [560, 139] on form "Compare your results to your peers An La Age Under [DEMOGRAPHIC_DATA] [DEMOGRAP…" at bounding box center [292, 130] width 584 height 259
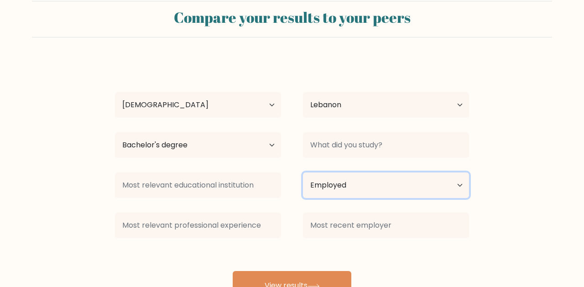
select select "student"
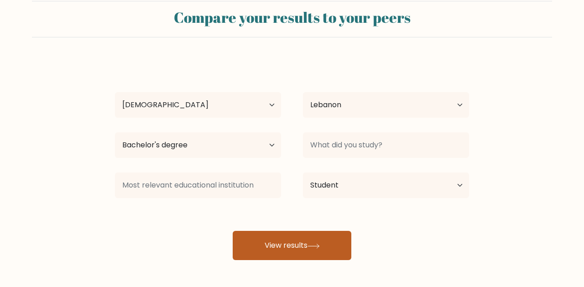
click at [287, 243] on button "View results" at bounding box center [292, 245] width 119 height 29
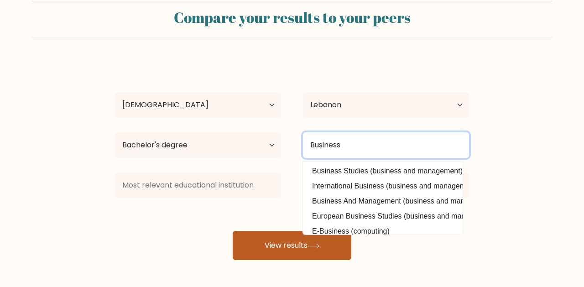
type input "Business"
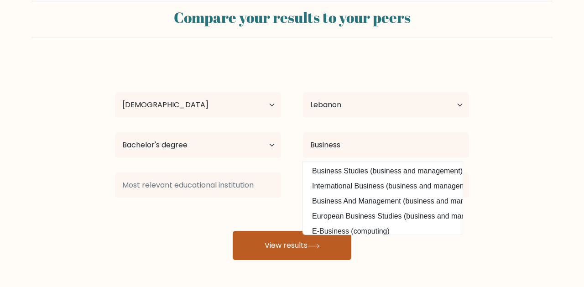
click at [310, 252] on button "View results" at bounding box center [292, 245] width 119 height 29
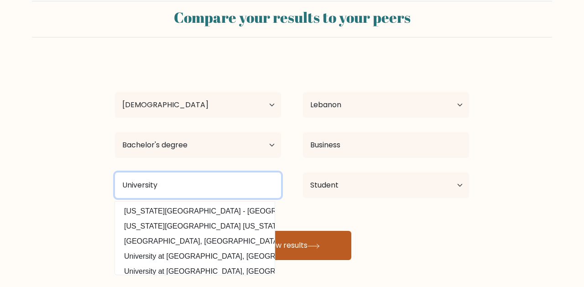
type input "University"
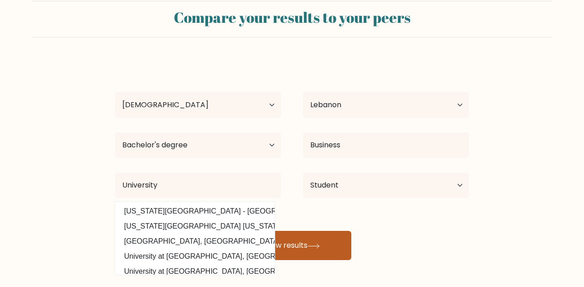
click at [285, 247] on button "View results" at bounding box center [292, 245] width 119 height 29
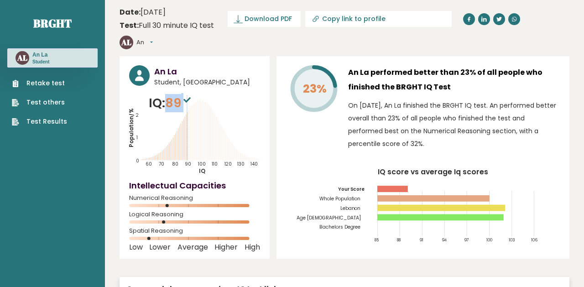
drag, startPoint x: 164, startPoint y: 104, endPoint x: 185, endPoint y: 103, distance: 21.0
click at [185, 103] on p "IQ: 89" at bounding box center [171, 103] width 44 height 18
copy p "89"
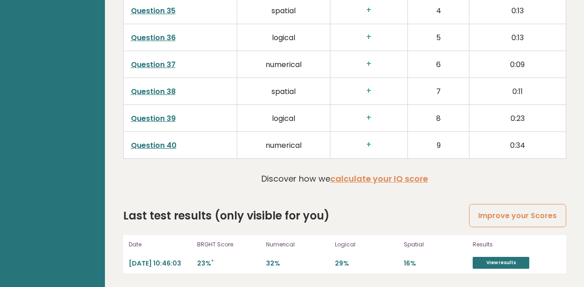
scroll to position [2369, 0]
